Goal: Task Accomplishment & Management: Manage account settings

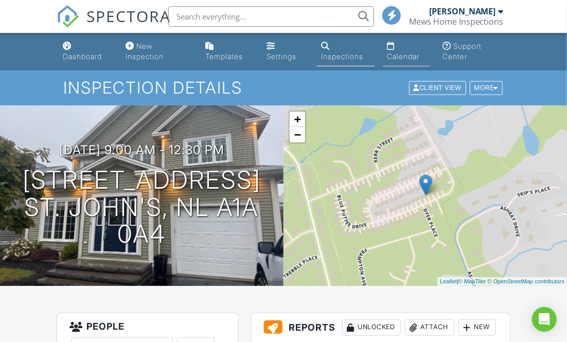
click at [391, 52] on div "Calendar" at bounding box center [403, 56] width 32 height 9
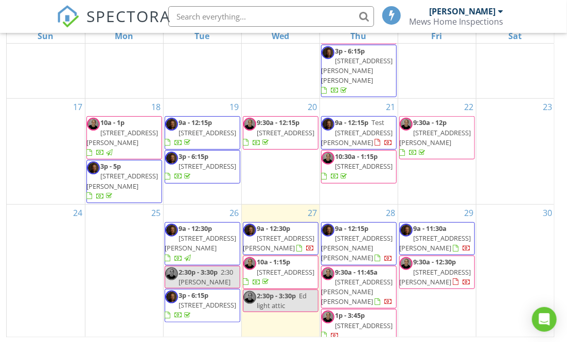
scroll to position [402, 0]
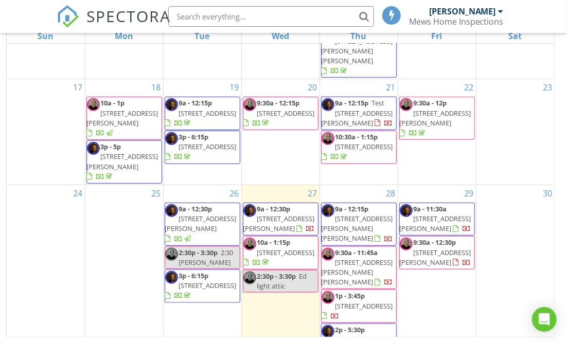
click at [279, 214] on span "5 Keane Pl, St. John's A1C 6E2" at bounding box center [279, 223] width 72 height 19
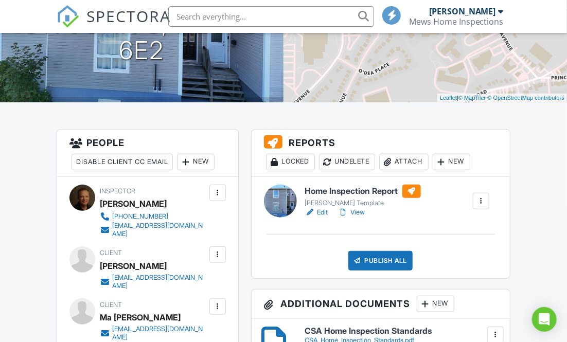
scroll to position [197, 0]
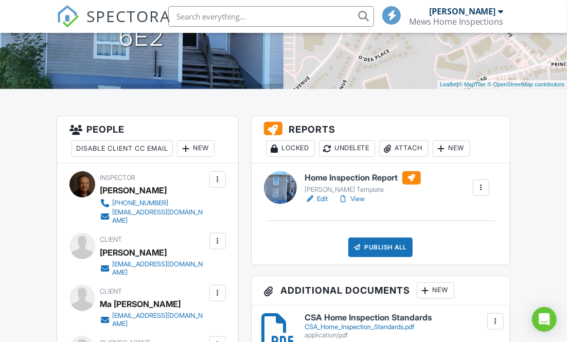
click at [357, 197] on link "View" at bounding box center [352, 199] width 27 height 10
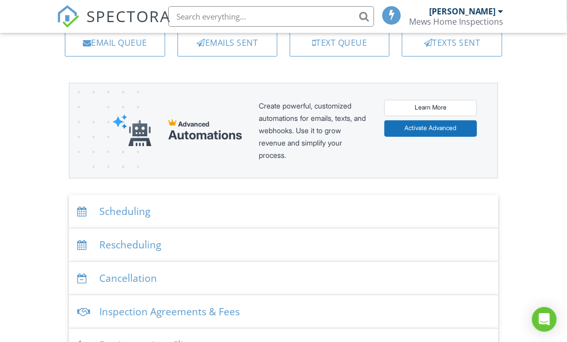
scroll to position [95, 0]
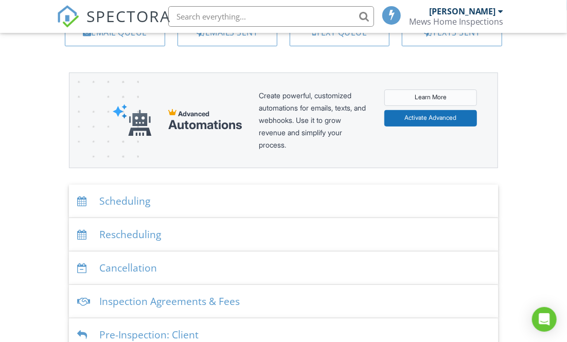
click at [406, 100] on link "Learn More" at bounding box center [430, 98] width 93 height 16
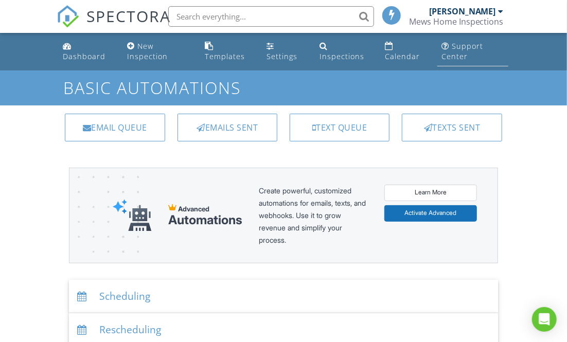
scroll to position [0, 0]
click at [500, 14] on div at bounding box center [501, 11] width 5 height 8
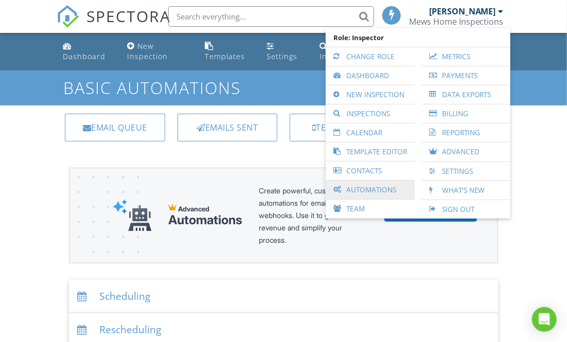
click at [371, 189] on link "Automations" at bounding box center [370, 190] width 79 height 19
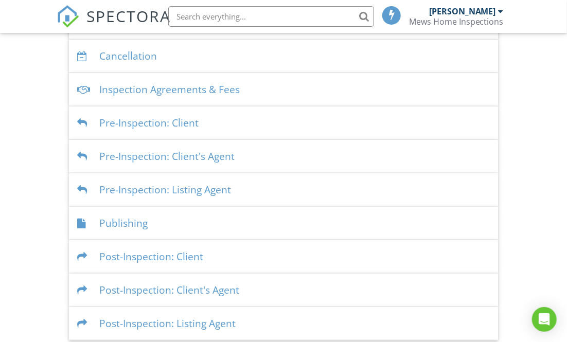
scroll to position [307, 0]
click at [139, 217] on div "Publishing" at bounding box center [283, 223] width 429 height 33
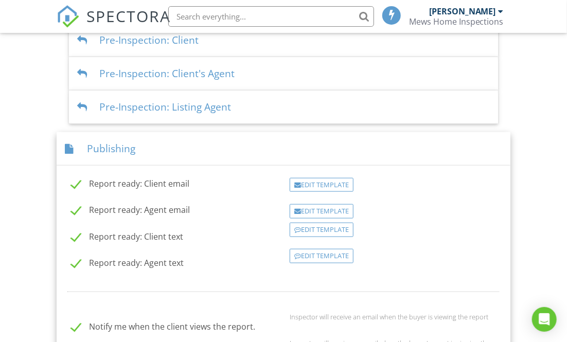
scroll to position [393, 0]
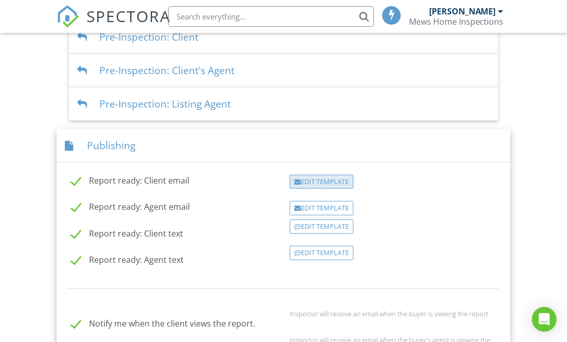
click at [345, 178] on div "Edit Template" at bounding box center [322, 182] width 64 height 14
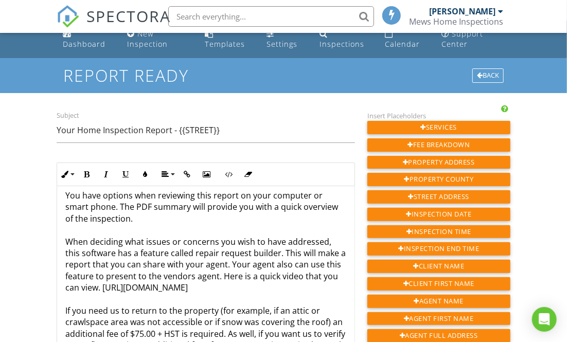
scroll to position [135, 0]
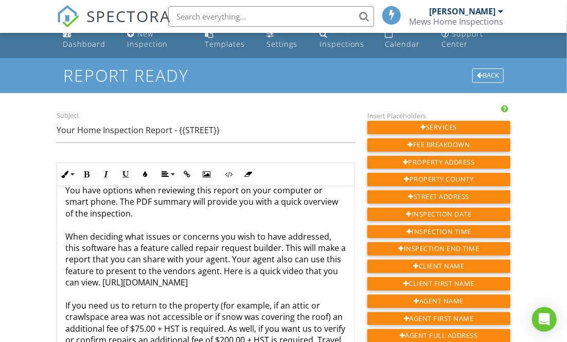
drag, startPoint x: 229, startPoint y: 288, endPoint x: 176, endPoint y: 216, distance: 89.4
click at [176, 216] on p "You have options when reviewing this report on your computer or smart phone. Th…" at bounding box center [205, 300] width 281 height 231
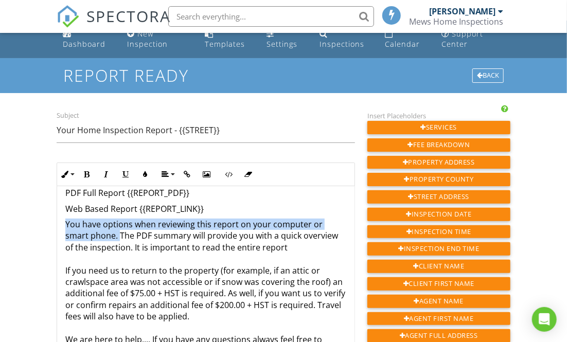
drag, startPoint x: 95, startPoint y: 234, endPoint x: 67, endPoint y: 227, distance: 28.1
click at [67, 227] on p "You have options when reviewing this report on your computer or smart phone. Th…" at bounding box center [205, 299] width 281 height 161
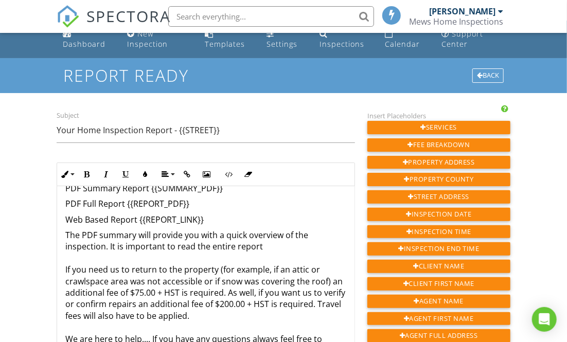
scroll to position [90, 0]
click at [271, 246] on p "The PDF summary will provide you with a quick overview of the inspection. It is…" at bounding box center [205, 305] width 281 height 150
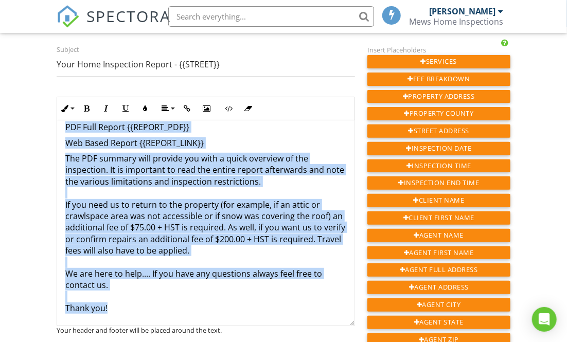
scroll to position [82, 0]
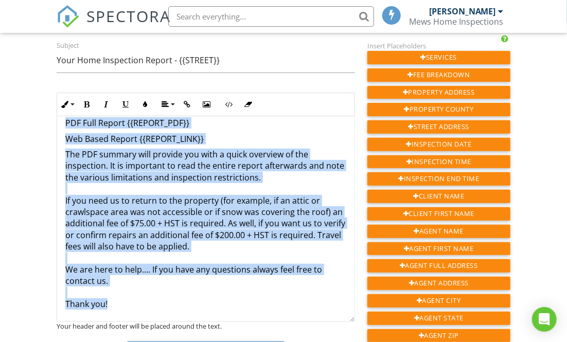
drag, startPoint x: 65, startPoint y: 215, endPoint x: 170, endPoint y: 304, distance: 137.3
click at [170, 304] on div "Hi {{CLIENT_FIRST_NAME}}, The home inspection report for {{STREET}} is ready! C…" at bounding box center [205, 168] width 297 height 307
copy div "Hi {{CLIENT_FIRST_NAME}}, The home inspection report for {{STREET}} is ready! C…"
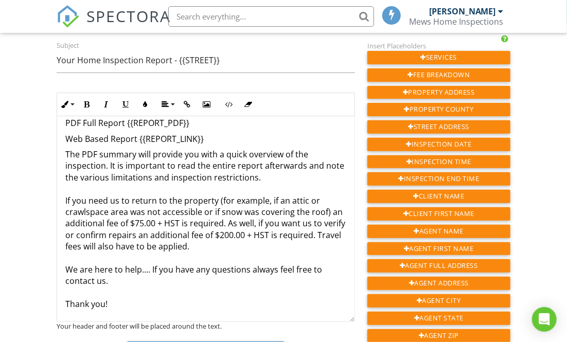
drag, startPoint x: 185, startPoint y: 164, endPoint x: 203, endPoint y: 178, distance: 23.2
click at [186, 164] on p "The PDF summary will provide you with a quick overview of the inspection. It is…" at bounding box center [205, 229] width 281 height 161
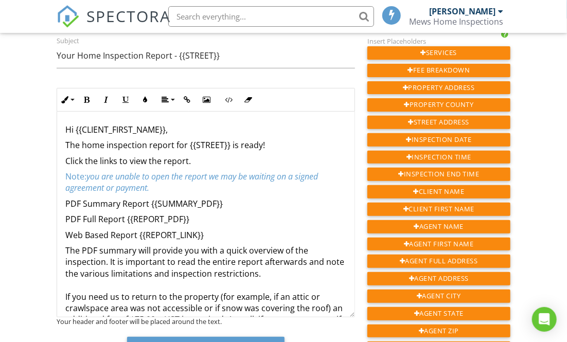
scroll to position [85, 0]
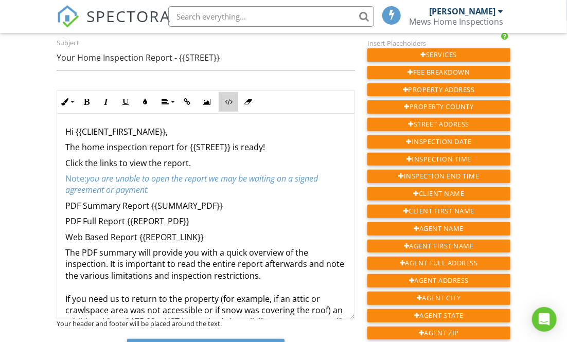
click at [229, 104] on icon "button" at bounding box center [228, 101] width 7 height 7
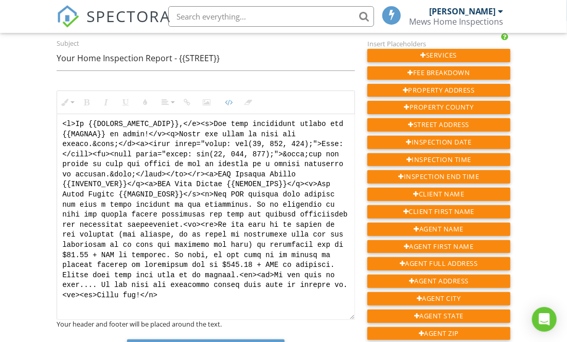
drag, startPoint x: 183, startPoint y: 287, endPoint x: 34, endPoint y: 115, distance: 227.0
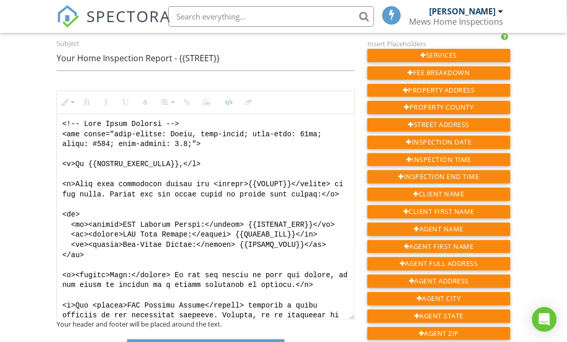
scroll to position [0, 0]
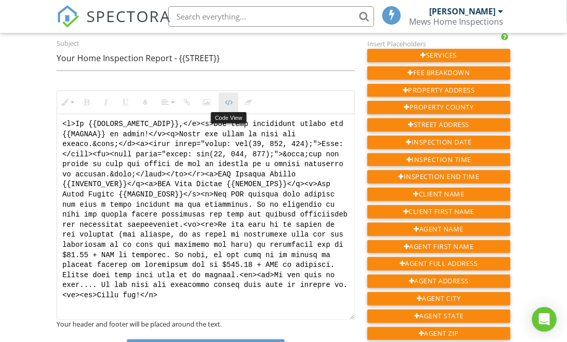
click at [231, 106] on button "Code View" at bounding box center [229, 103] width 20 height 20
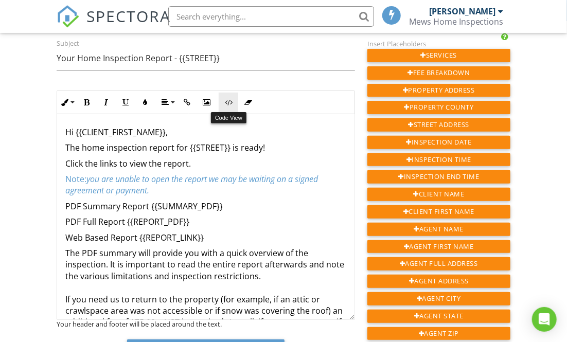
click at [227, 100] on icon "button" at bounding box center [228, 102] width 7 height 7
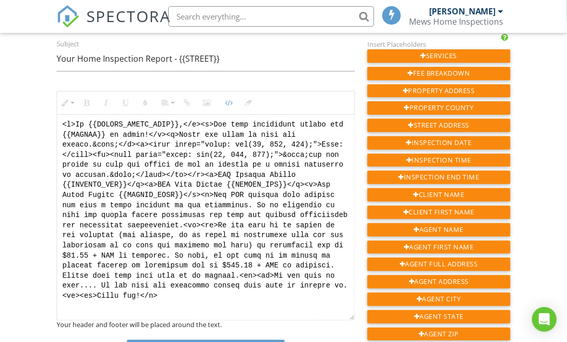
click at [188, 295] on textarea at bounding box center [205, 218] width 297 height 206
paste textarea "<!-- Jody Email Version --> <div style="font-family: Arial, sans-serif; font-si…"
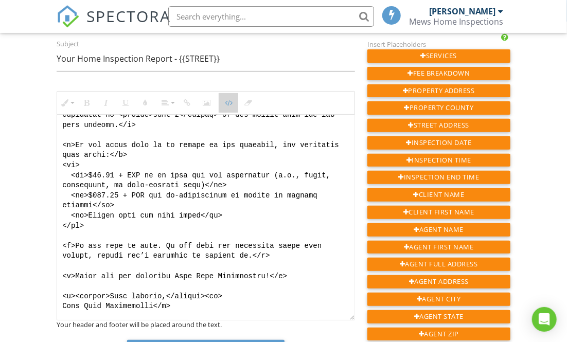
drag, startPoint x: 227, startPoint y: 98, endPoint x: 249, endPoint y: 153, distance: 59.0
click at [227, 99] on icon "button" at bounding box center [228, 102] width 7 height 7
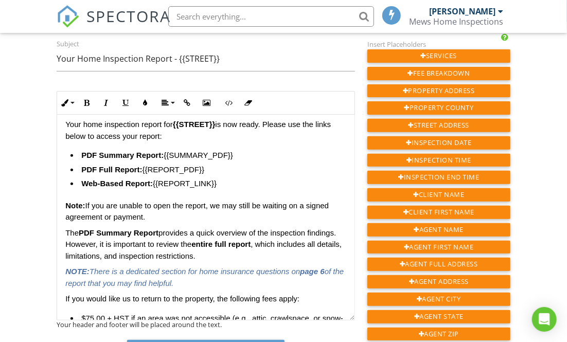
scroll to position [311, 0]
drag, startPoint x: 193, startPoint y: 283, endPoint x: 67, endPoint y: 272, distance: 126.6
click at [67, 272] on p "NOTE: There is a dedicated section for home insurance questions on page 6 of th…" at bounding box center [205, 277] width 281 height 23
copy p "NOTE: There is a dedicated section for home insurance questions on page 6 of th…"
click at [160, 215] on p "Note: If you are unable to open the report, we may still be waiting on a signed…" at bounding box center [205, 211] width 281 height 23
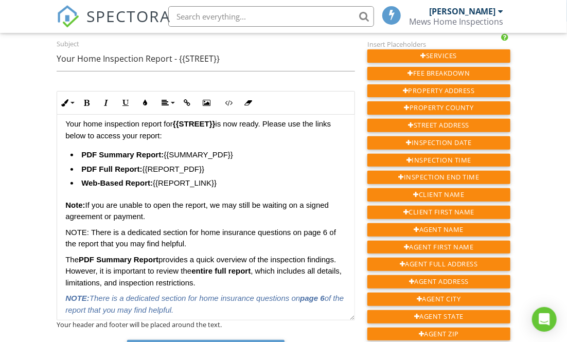
drag, startPoint x: 197, startPoint y: 241, endPoint x: 188, endPoint y: 220, distance: 23.0
click at [188, 220] on div "Hi {{CLIENT_FIRST_NAME}}, Your home inspection report for {{STREET}} is now rea…" at bounding box center [205, 285] width 281 height 365
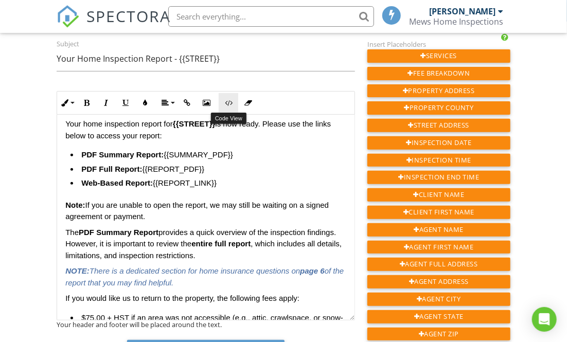
click at [231, 107] on button "Code View" at bounding box center [229, 103] width 20 height 20
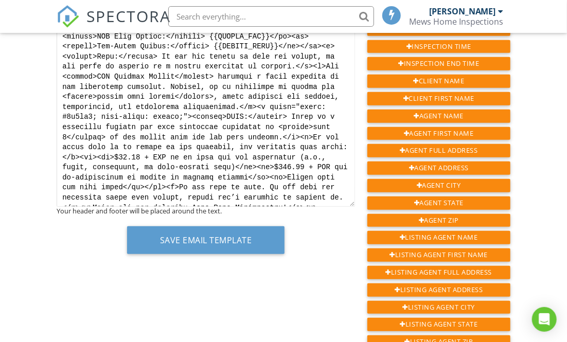
scroll to position [191, 0]
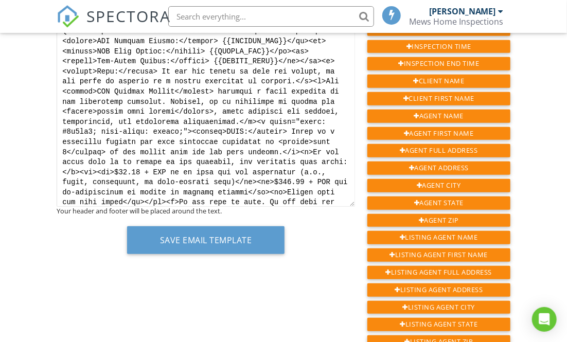
drag, startPoint x: 256, startPoint y: 153, endPoint x: 71, endPoint y: -3, distance: 242.2
click at [71, 0] on html "SPECTORA Jody Mews Mews Home Inspections Role: Inspector Change Role Dashboard …" at bounding box center [283, 247] width 567 height 890
type textarea "<p>Hi {{CLIENT_FIRST_NAME}},</p><p>The home inspection report for {{STREET}} is…"
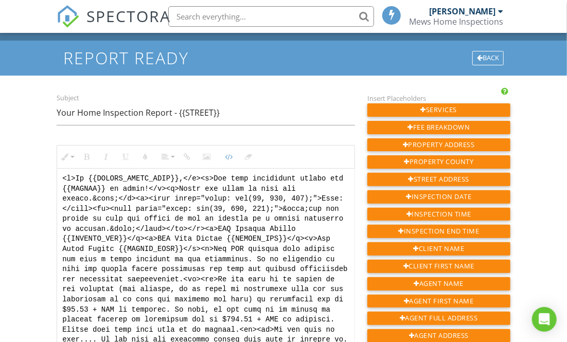
scroll to position [0, 0]
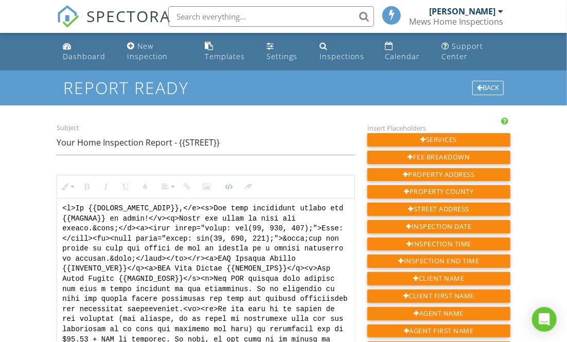
drag, startPoint x: 134, startPoint y: 182, endPoint x: 116, endPoint y: 5, distance: 178.0
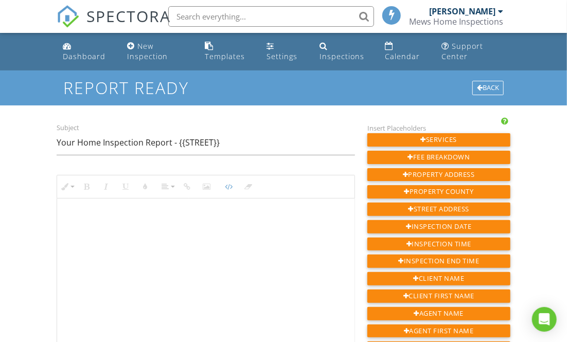
paste textarea "<!-- Jody Email Version --> <div style="font-family: Arial, sans-serif; font-si…"
type textarea "<!-- Jody Email Version --> <div style="font-family: Arial, sans-serif; font-si…"
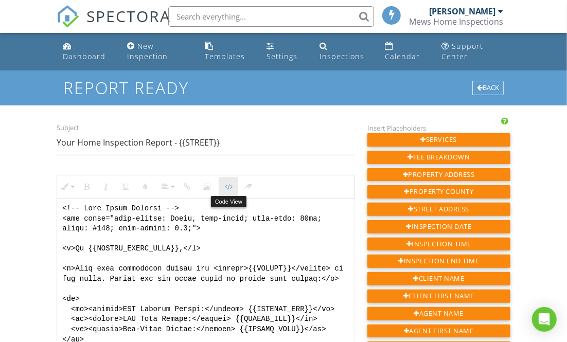
click at [231, 183] on icon "button" at bounding box center [228, 186] width 7 height 7
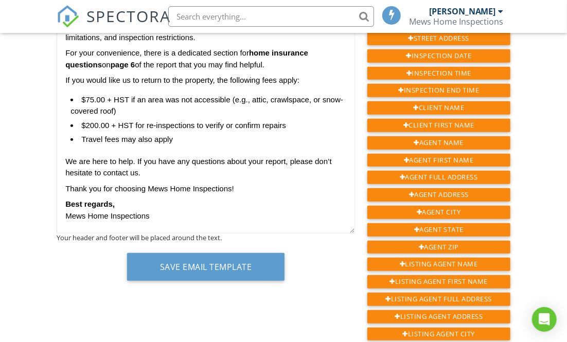
scroll to position [172, 0]
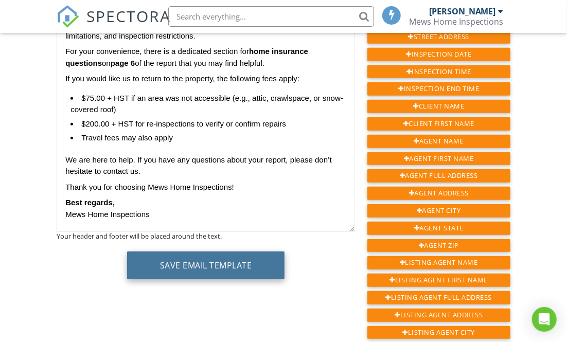
click at [231, 265] on button "Save Email Template" at bounding box center [206, 266] width 158 height 28
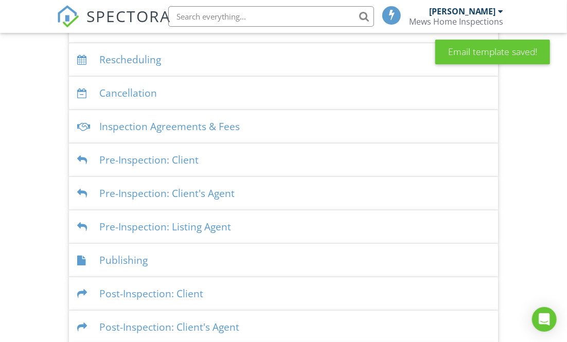
scroll to position [276, 0]
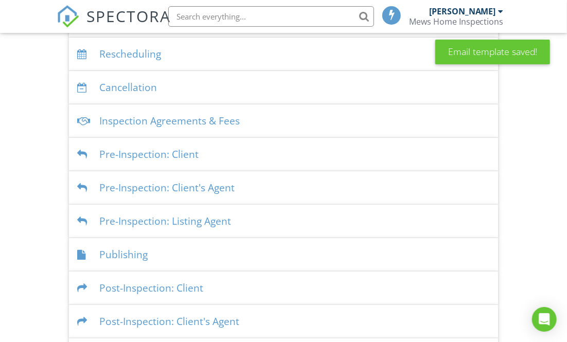
click at [138, 250] on div "Publishing" at bounding box center [283, 254] width 429 height 33
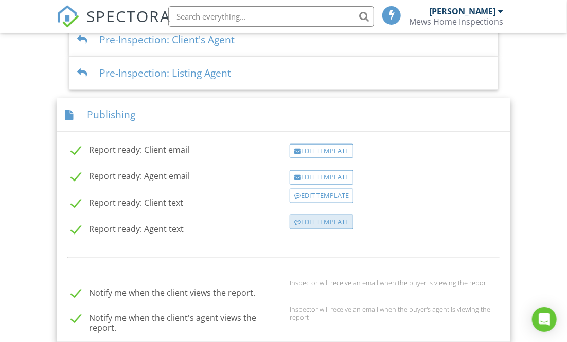
scroll to position [429, 0]
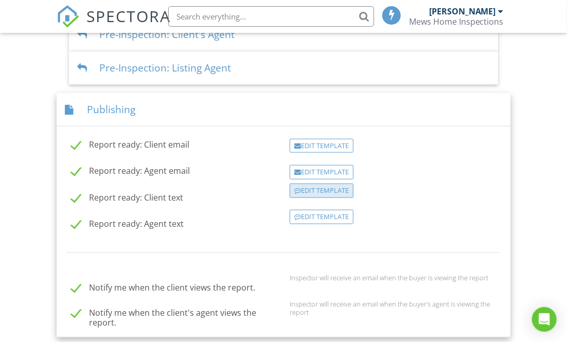
click at [325, 188] on div "Edit Template" at bounding box center [322, 191] width 64 height 14
click at [326, 166] on div "Edit Template" at bounding box center [322, 172] width 64 height 14
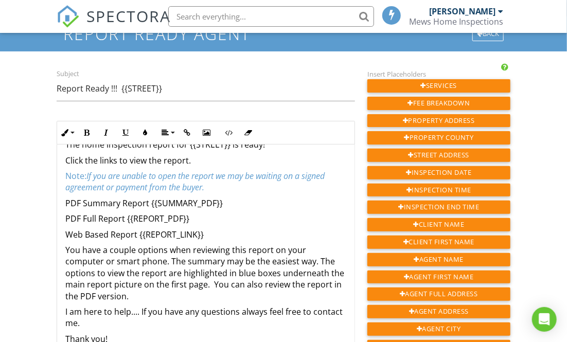
scroll to position [33, 0]
click at [227, 132] on icon "button" at bounding box center [228, 132] width 7 height 7
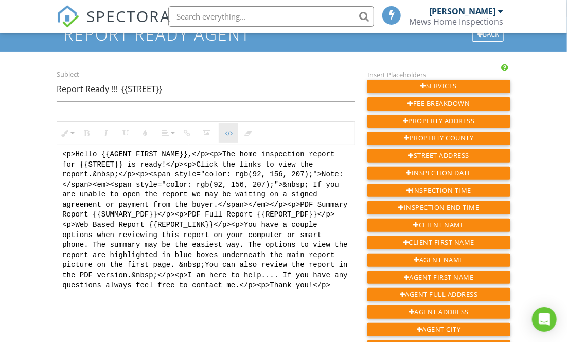
scroll to position [1, 0]
drag, startPoint x: 339, startPoint y: 280, endPoint x: 75, endPoint y: 149, distance: 295.1
click at [53, 144] on div "Subject Report Ready !!! {{STREET}} Inline Style XLarge Large Normal Small Ligh…" at bounding box center [205, 237] width 311 height 338
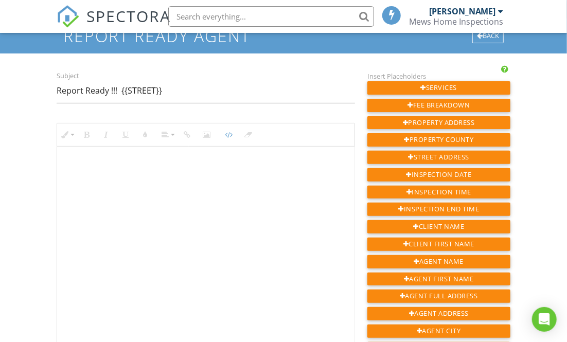
paste textarea "<!-- Jody Email Version --> <div style="font-family: Arial, sans-serif; font-si…"
type textarea "<!-- Jody Email Version --> <div style="font-family: Arial, sans-serif; font-si…"
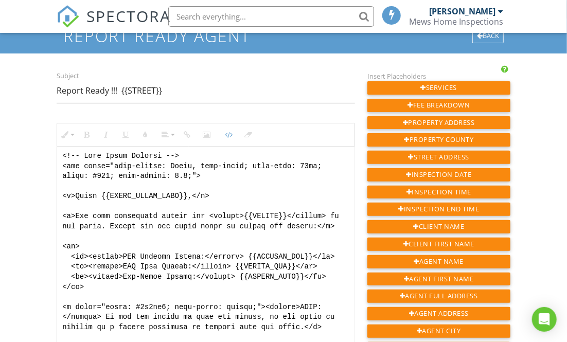
scroll to position [55, 0]
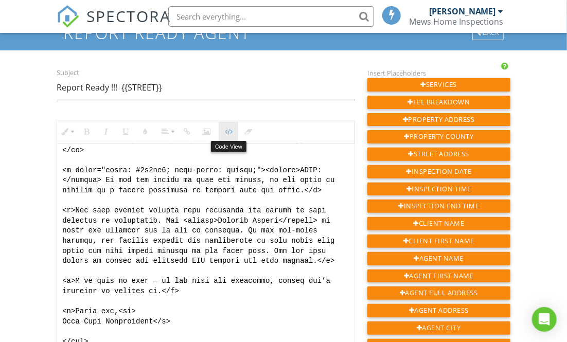
click at [227, 132] on icon "button" at bounding box center [228, 131] width 7 height 7
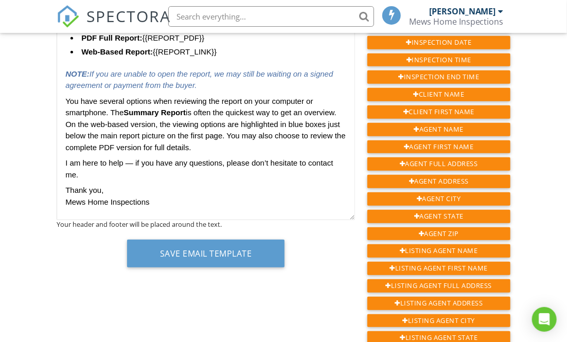
scroll to position [228, 0]
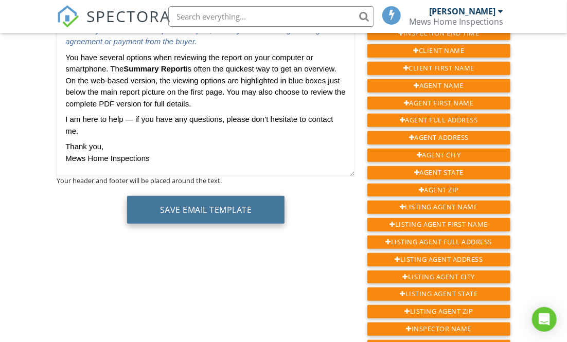
click at [233, 214] on button "Save Email Template" at bounding box center [206, 210] width 158 height 28
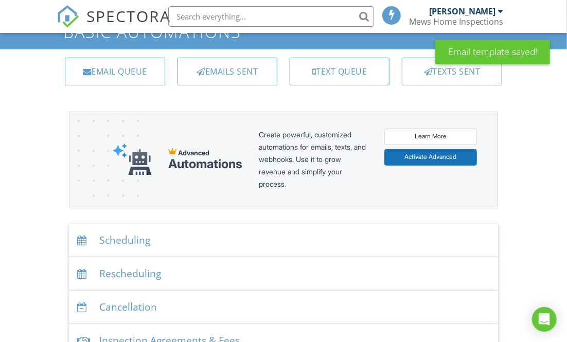
scroll to position [57, 0]
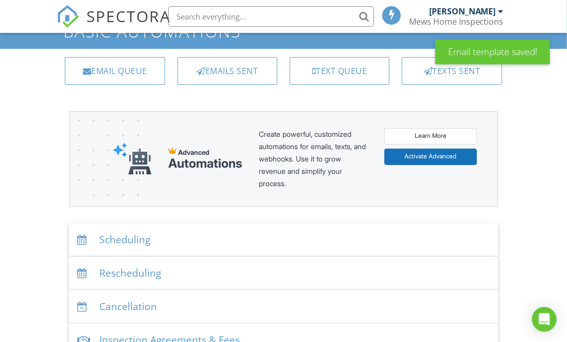
click at [145, 236] on div "Scheduling" at bounding box center [283, 239] width 429 height 33
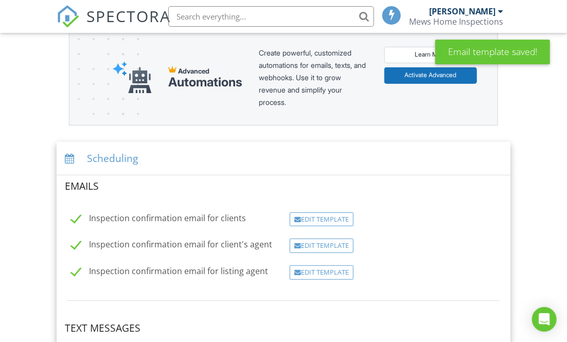
scroll to position [139, 0]
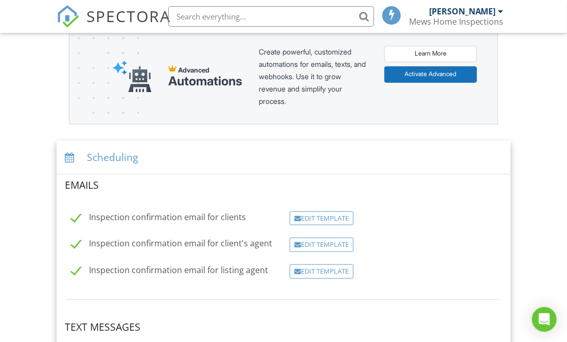
click at [329, 214] on div "Edit Template" at bounding box center [322, 219] width 64 height 14
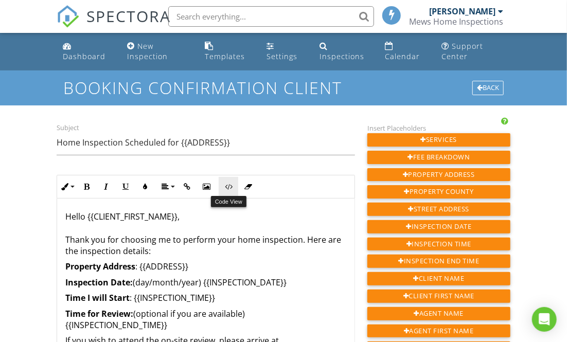
click at [228, 185] on icon "button" at bounding box center [228, 186] width 7 height 7
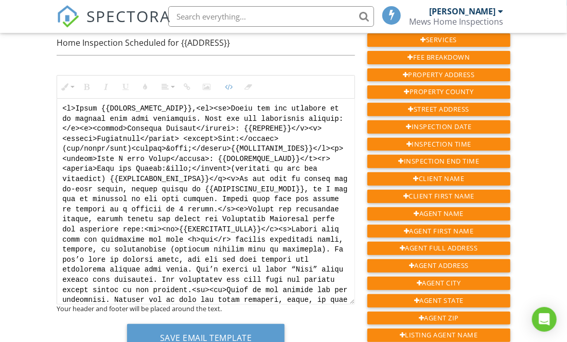
scroll to position [86, 0]
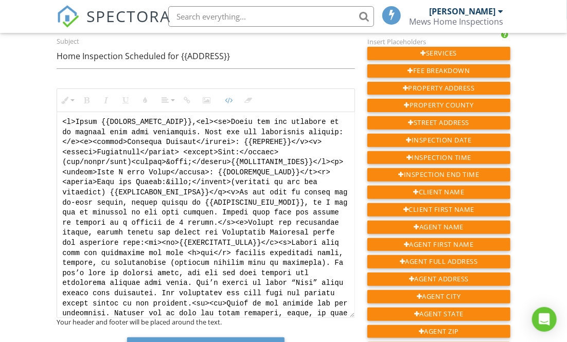
drag, startPoint x: 241, startPoint y: 175, endPoint x: 49, endPoint y: 92, distance: 208.8
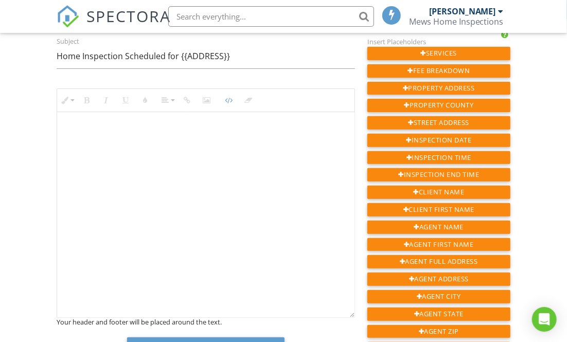
paste textarea "<!-- Jody Email Version --> <div style="font-family: Arial, sans-serif; font-si…"
type textarea "<!-- Jody Email Version --> <div style="font-family: Arial, sans-serif; font-si…"
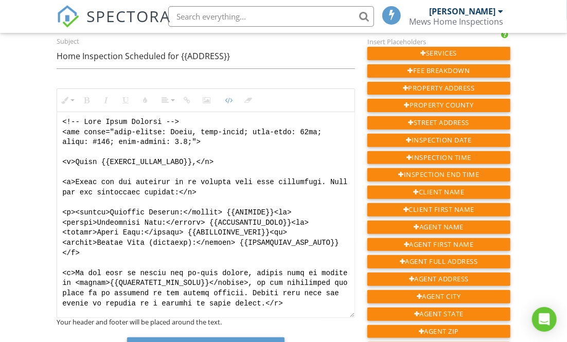
scroll to position [356, 0]
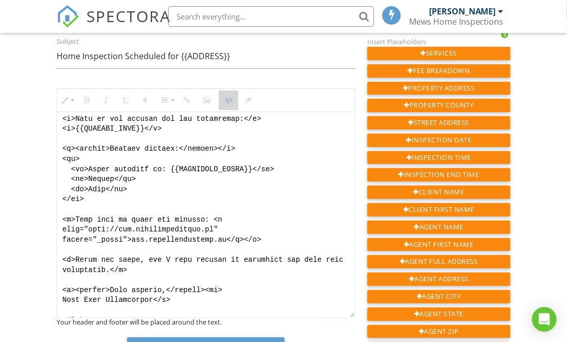
click at [233, 99] on button "Code View" at bounding box center [229, 101] width 20 height 20
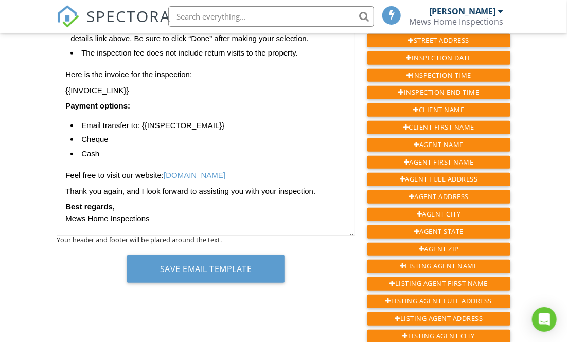
scroll to position [172, 0]
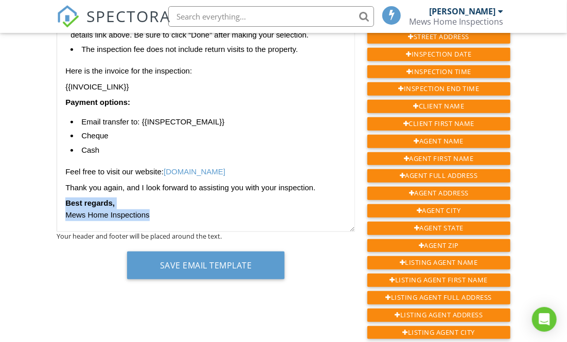
drag, startPoint x: 181, startPoint y: 215, endPoint x: 67, endPoint y: 203, distance: 114.9
click at [67, 203] on p "Best regards, Mews Home Inspections" at bounding box center [205, 209] width 281 height 23
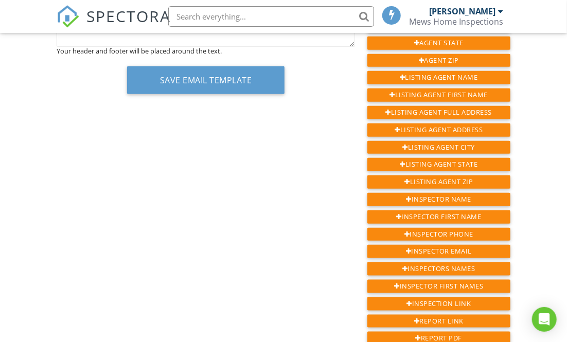
scroll to position [358, 0]
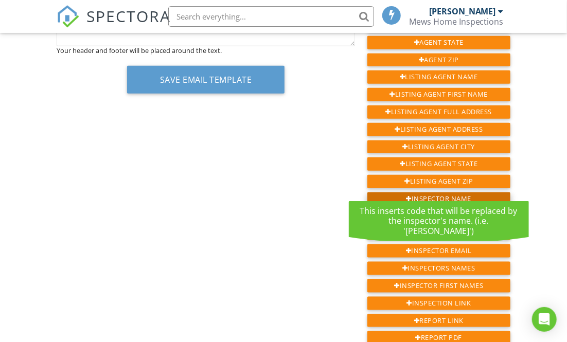
click at [447, 192] on div "Inspector Name" at bounding box center [438, 198] width 143 height 13
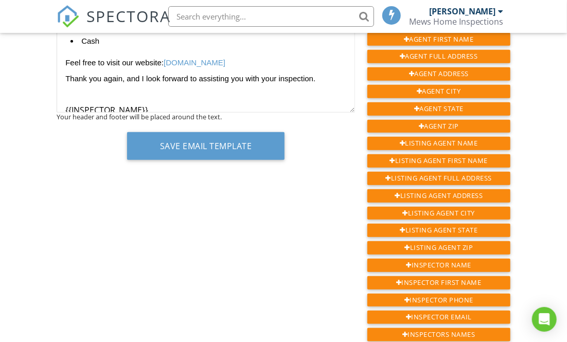
scroll to position [291, 0]
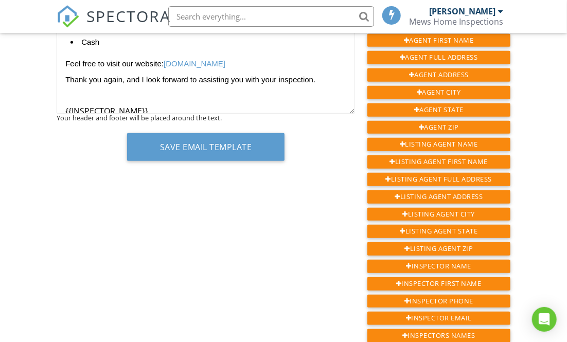
click at [123, 90] on p at bounding box center [205, 96] width 281 height 12
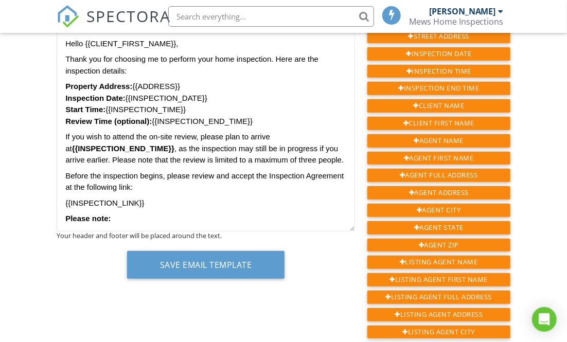
scroll to position [172, 0]
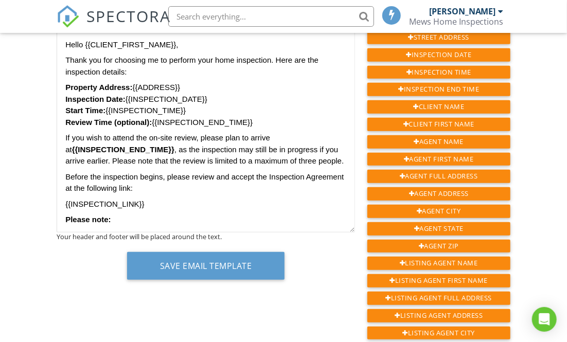
drag, startPoint x: 223, startPoint y: 261, endPoint x: 249, endPoint y: 253, distance: 26.5
click at [223, 261] on button "Save Email Template" at bounding box center [206, 266] width 158 height 28
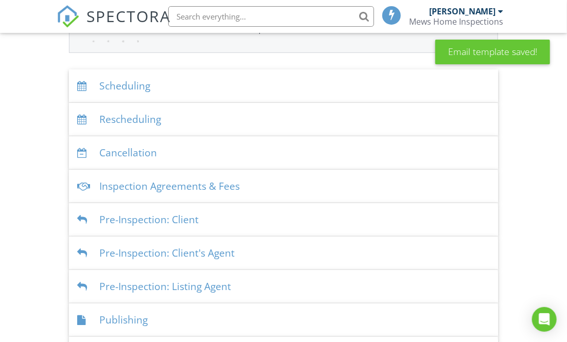
scroll to position [212, 0]
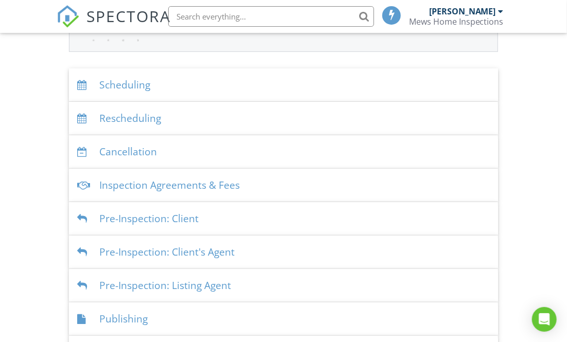
click at [141, 85] on div "Scheduling" at bounding box center [283, 84] width 429 height 33
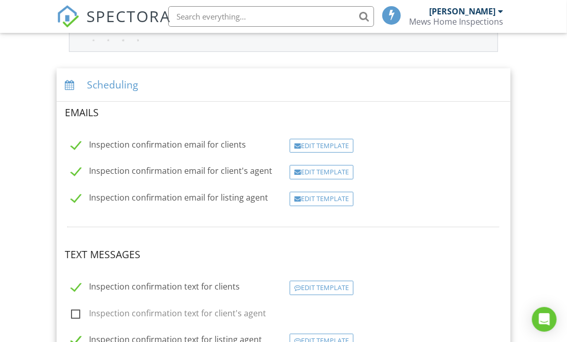
click at [317, 198] on div "Edit Template" at bounding box center [322, 199] width 64 height 14
